Goal: Find specific page/section: Find specific page/section

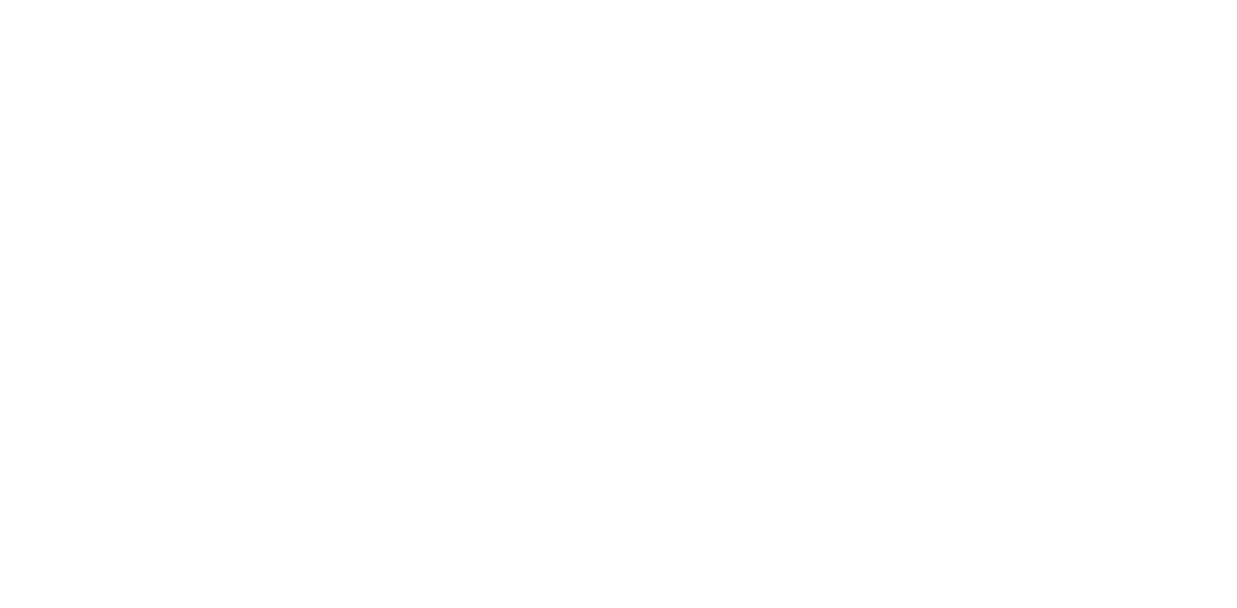
select select "*"
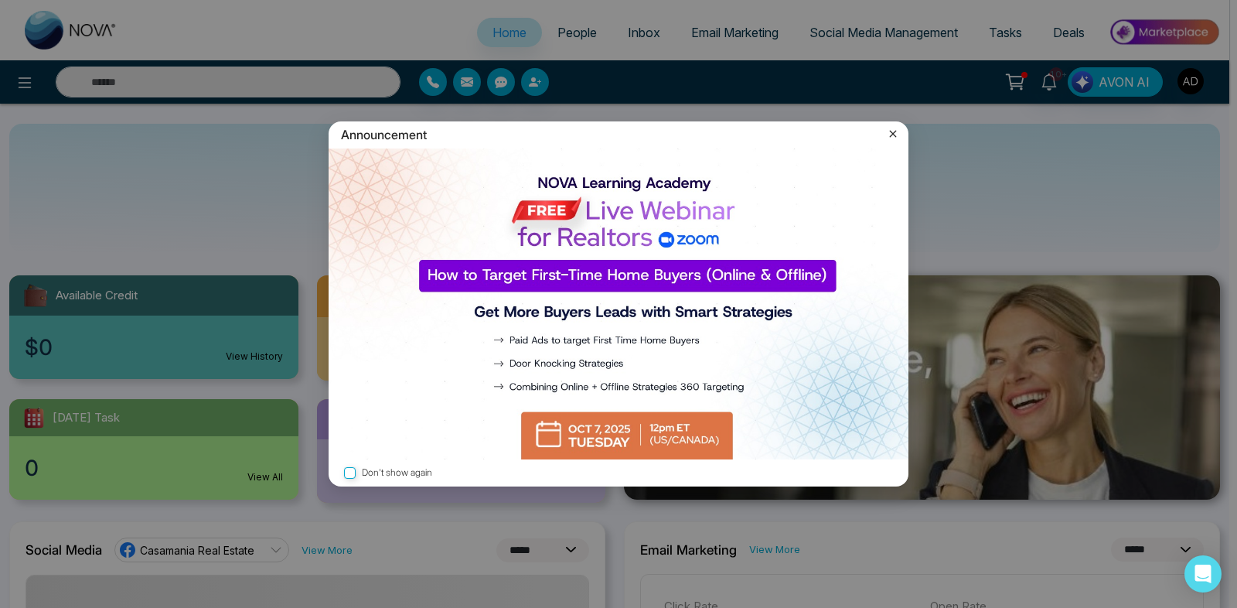
click at [894, 135] on icon at bounding box center [893, 134] width 7 height 7
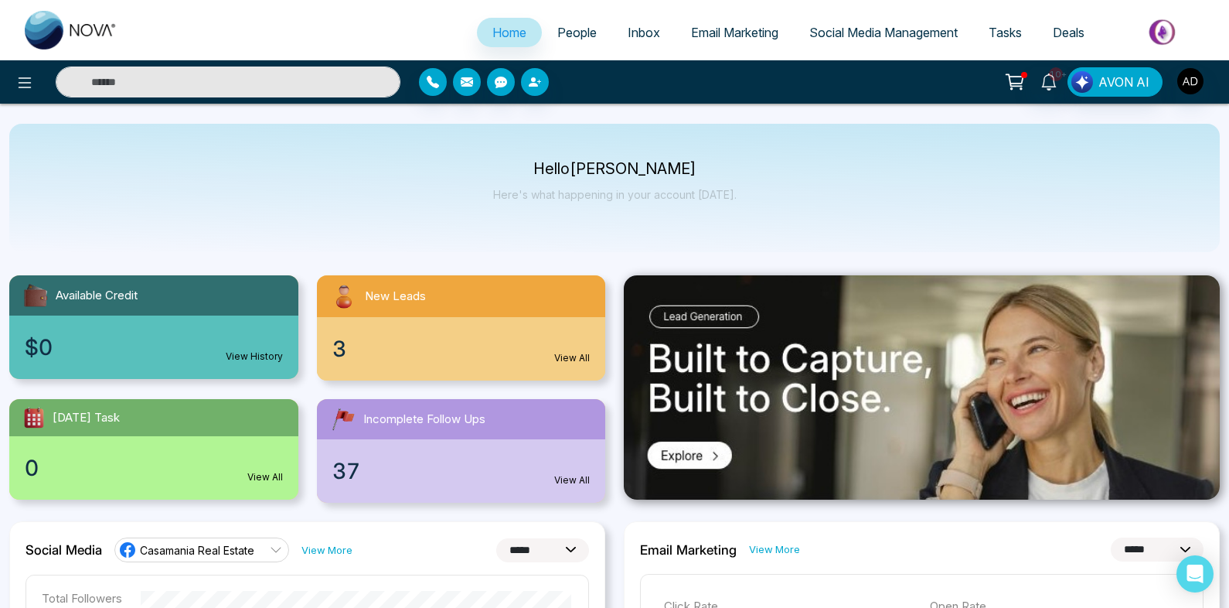
click at [216, 90] on input "text" at bounding box center [228, 81] width 345 height 31
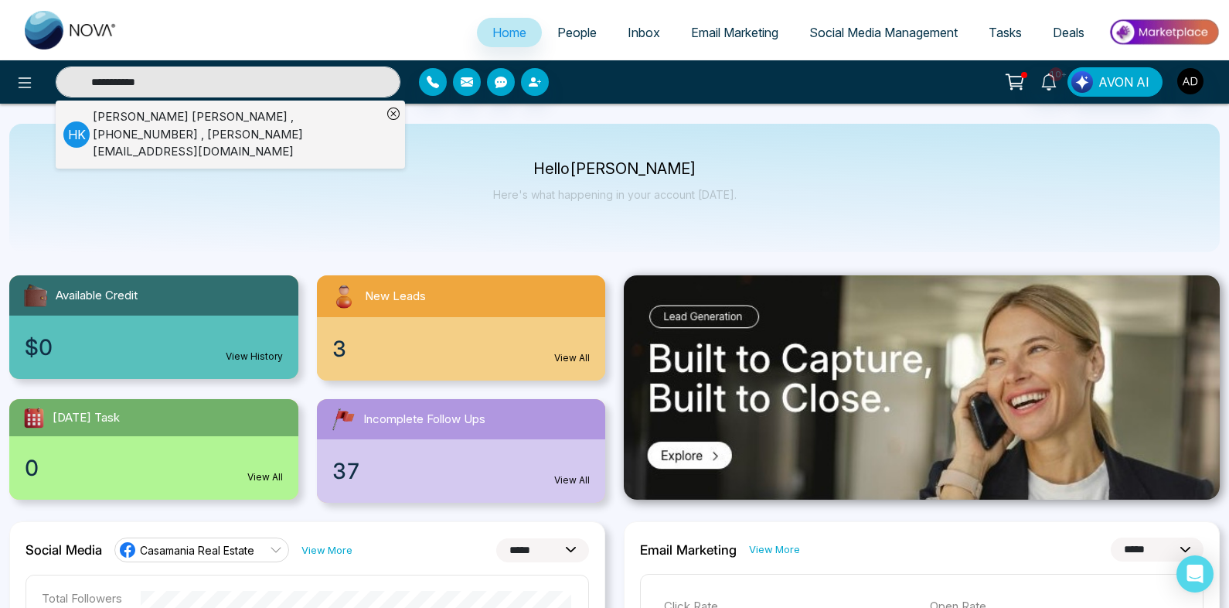
type input "**********"
click at [199, 129] on div "Hardik Kumar , +14168737383 , hardik@peregrine-it.com" at bounding box center [237, 134] width 289 height 53
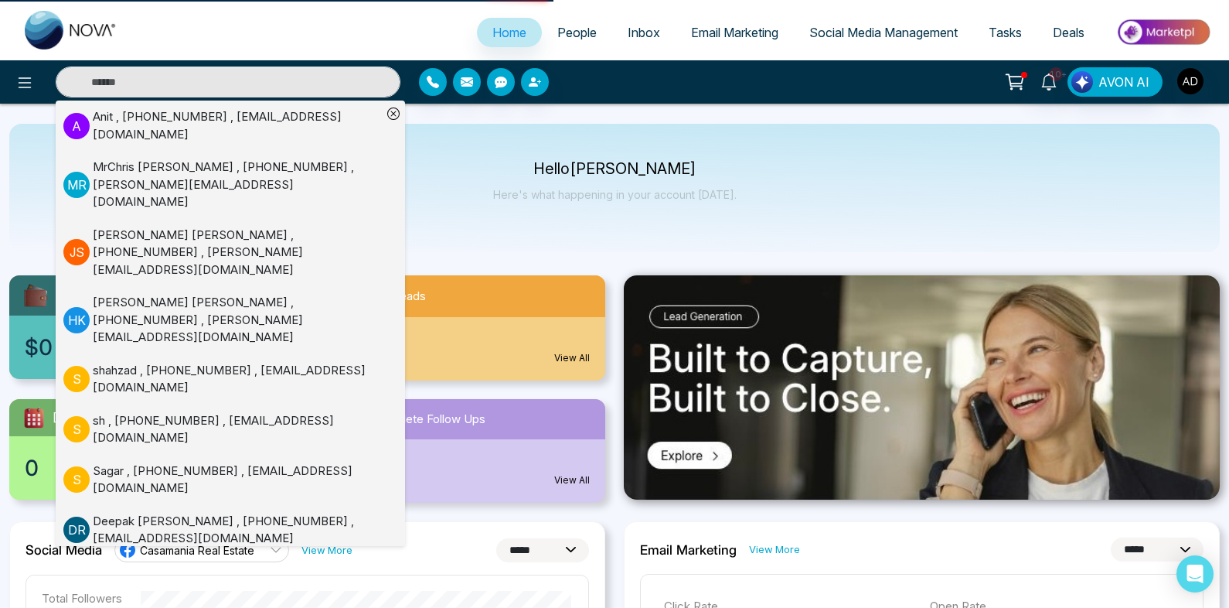
click at [623, 204] on div "Hello Adnan Here's what happening in your account today." at bounding box center [615, 187] width 244 height 51
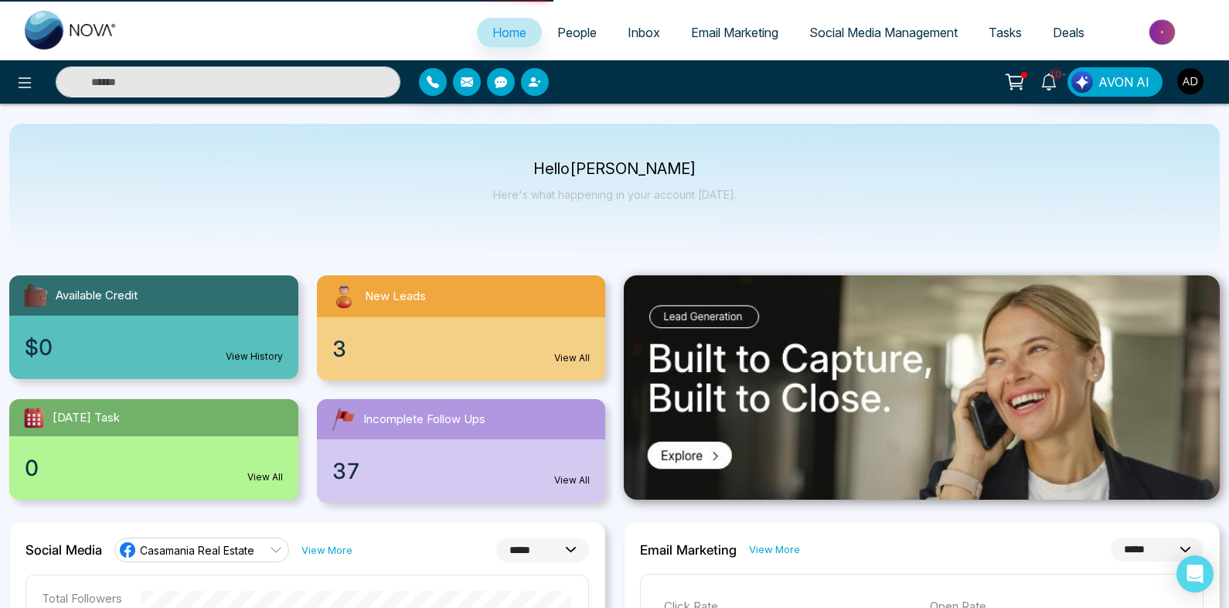
click at [257, 70] on input "text" at bounding box center [228, 81] width 345 height 31
type input "********"
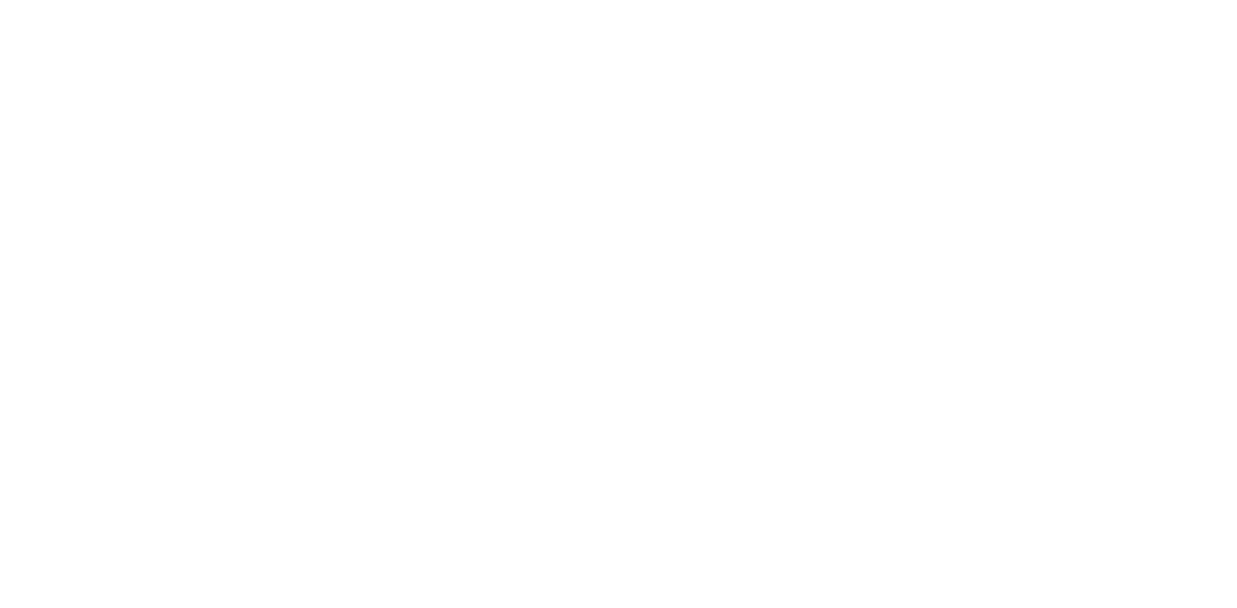
select select "*"
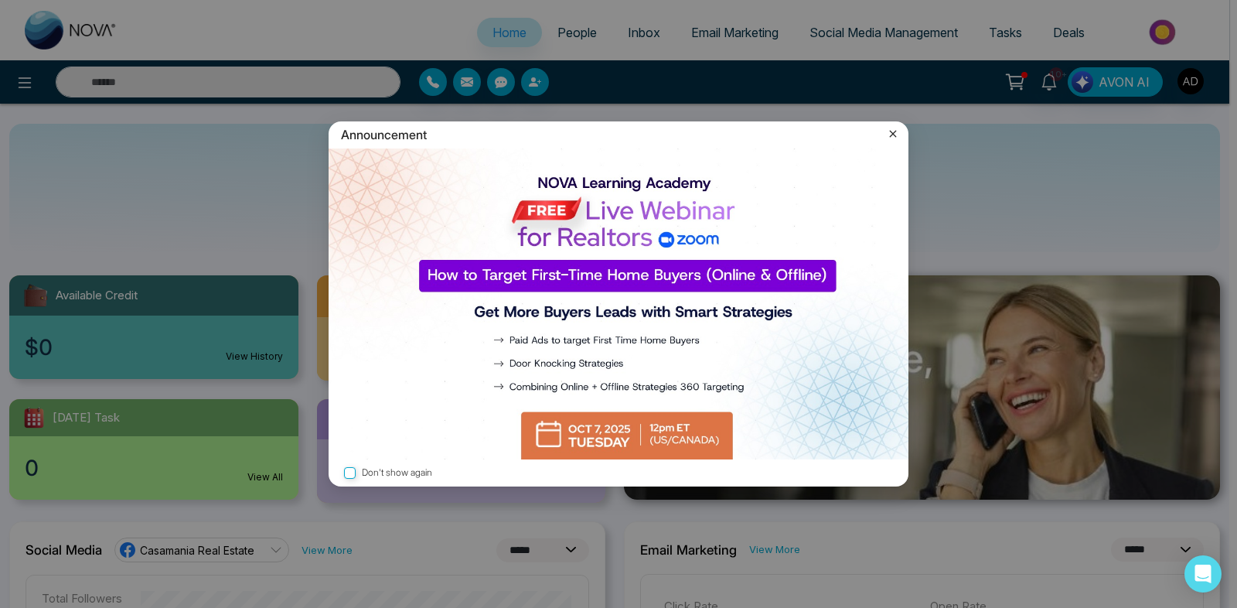
click at [889, 135] on icon at bounding box center [892, 133] width 15 height 15
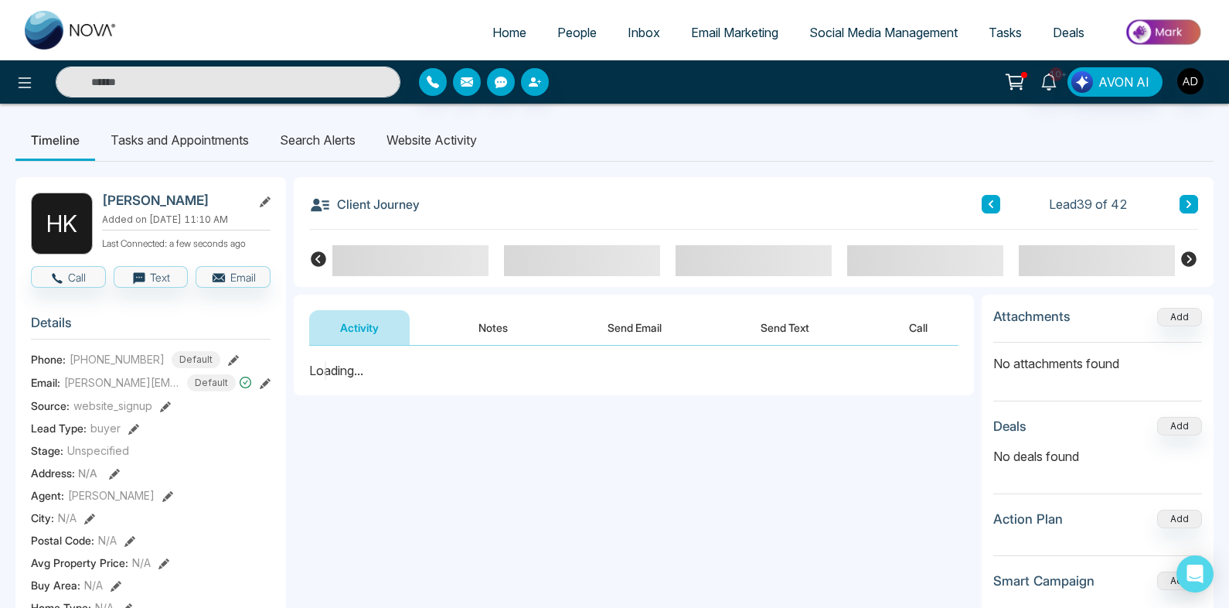
click at [420, 130] on li "Website Activity" at bounding box center [431, 140] width 121 height 42
